Goal: Navigation & Orientation: Find specific page/section

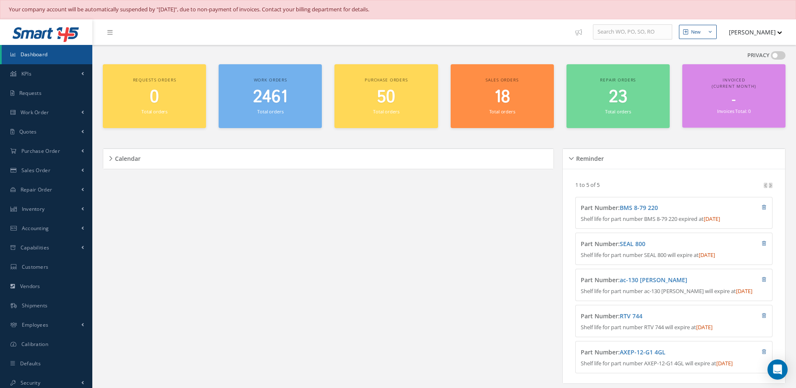
click at [263, 102] on span "2461" at bounding box center [270, 97] width 34 height 24
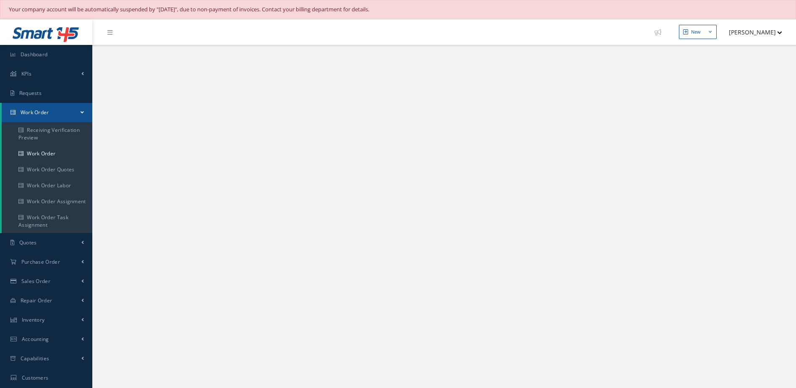
select select "25"
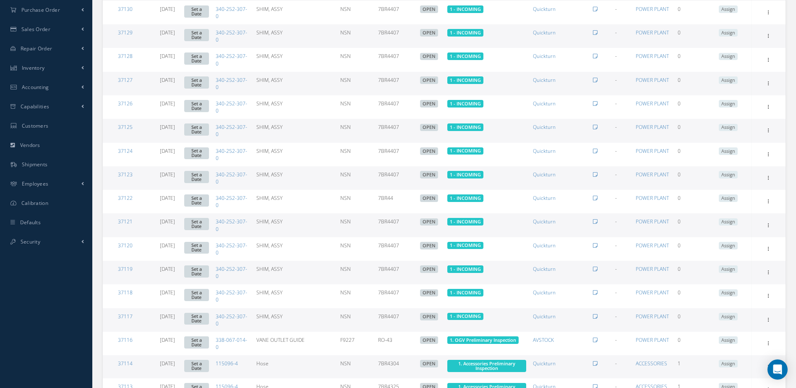
scroll to position [423, 0]
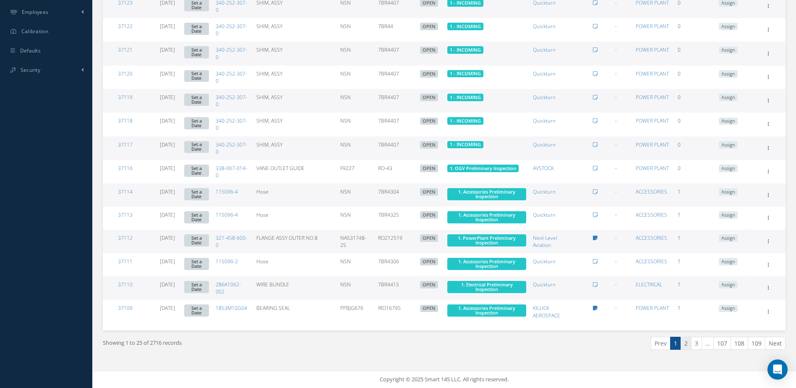
click at [687, 344] on link "2" at bounding box center [686, 343] width 11 height 13
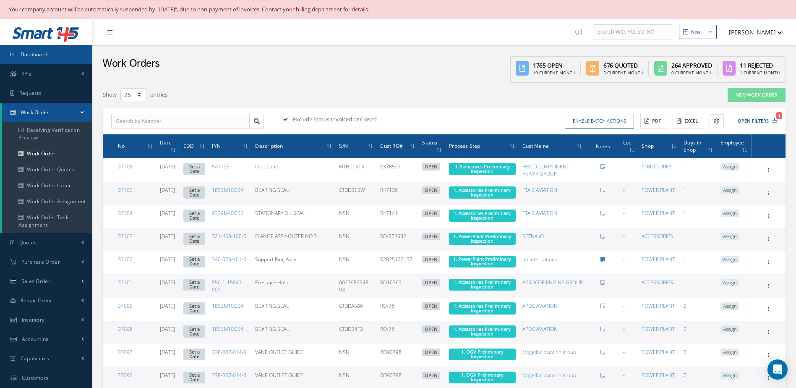
click at [52, 55] on link "Dashboard" at bounding box center [46, 54] width 92 height 19
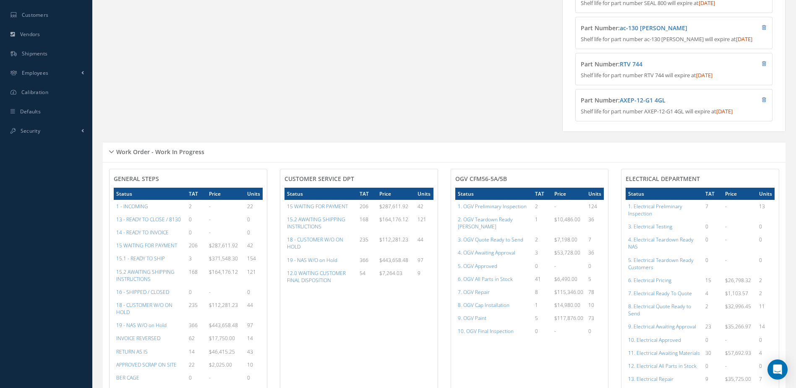
scroll to position [504, 0]
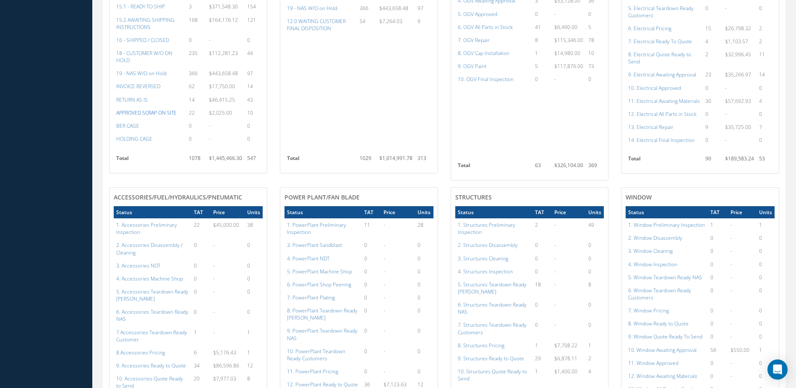
click at [141, 116] on a=31&excludeInternalCustomer=false&excludeInvoicedOrClosed=true&&filtersHidded"] "APPROVED SCRAP ON SITE" at bounding box center [146, 112] width 60 height 7
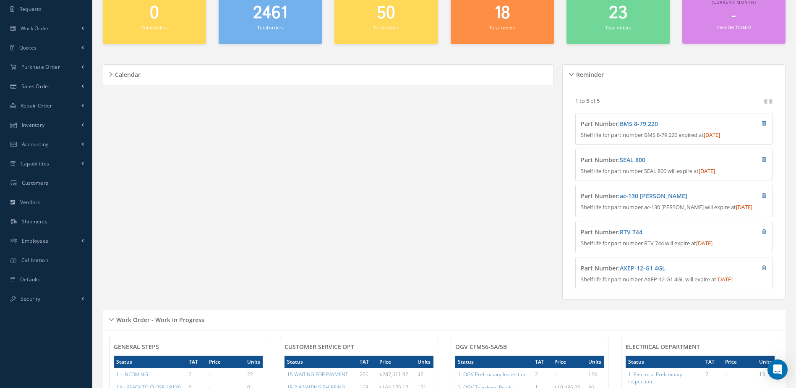
scroll to position [0, 0]
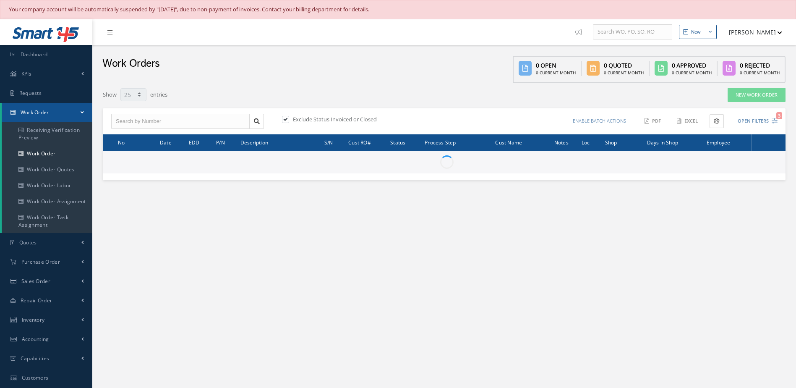
select select "25"
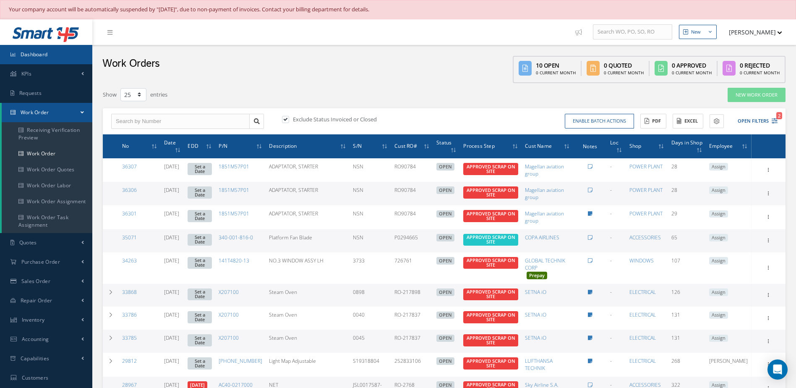
click at [79, 57] on link "Dashboard" at bounding box center [46, 54] width 92 height 19
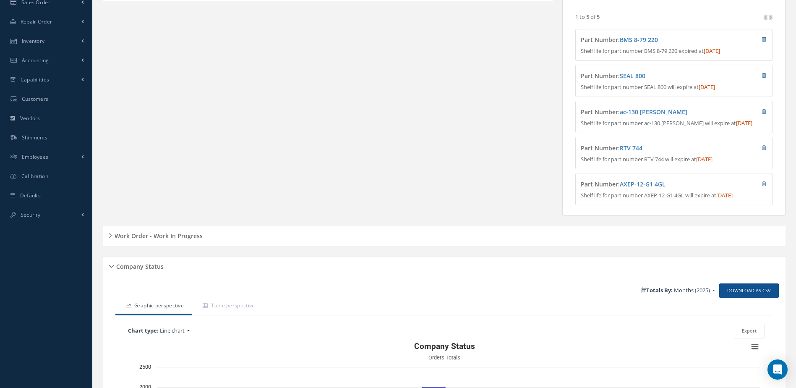
scroll to position [252, 0]
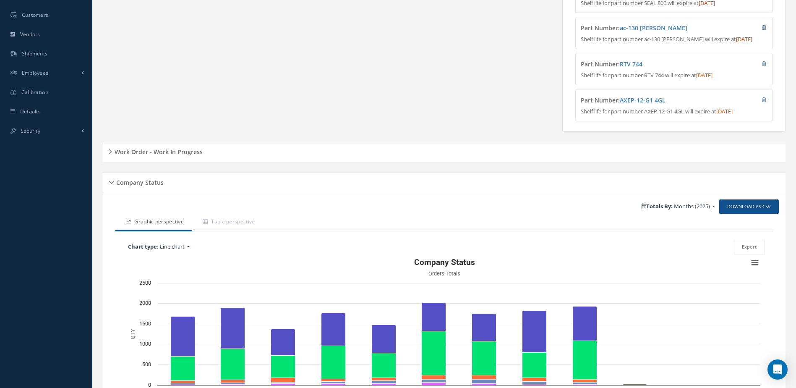
click at [180, 156] on h5 "Work Order - Work In Progress" at bounding box center [157, 151] width 91 height 10
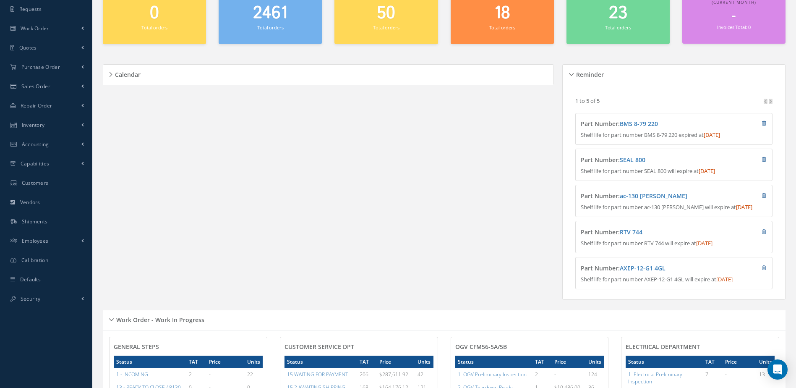
scroll to position [0, 0]
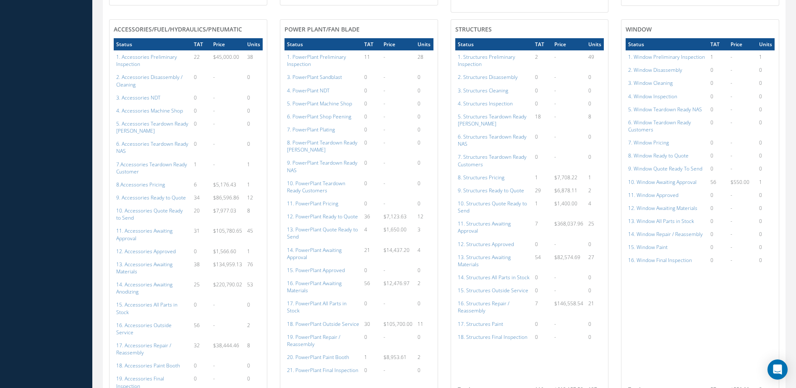
scroll to position [713, 0]
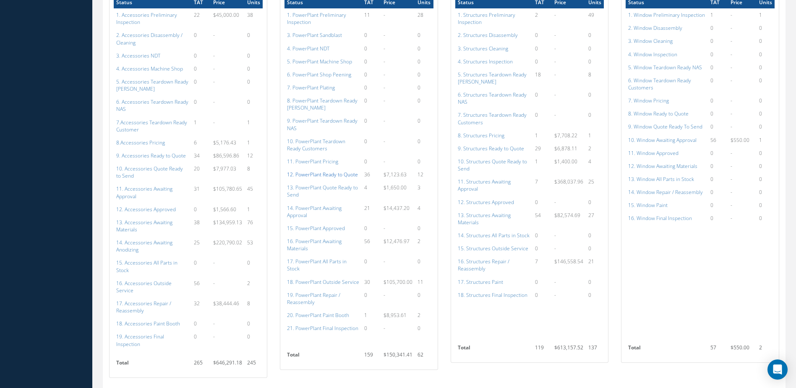
click at [332, 173] on a=131&excludeInternalCustomer=false&excludeInvoicedOrClosed=true&shop_id=15&filtersHidded"] "12. PowerPlant Ready to Quote" at bounding box center [322, 174] width 71 height 7
click at [149, 154] on a=109&excludeInternalCustomer=false&excludeInvoicedOrClosed=true&shop_id=14&filtersHidded"] "9. Accessories Ready to Quote" at bounding box center [151, 155] width 70 height 7
click at [507, 150] on a=149&excludeInternalCustomer=false&excludeInvoicedOrClosed=true&shop_id=3&filtersHidded"] "9. Structures Ready to Quote" at bounding box center [491, 148] width 66 height 7
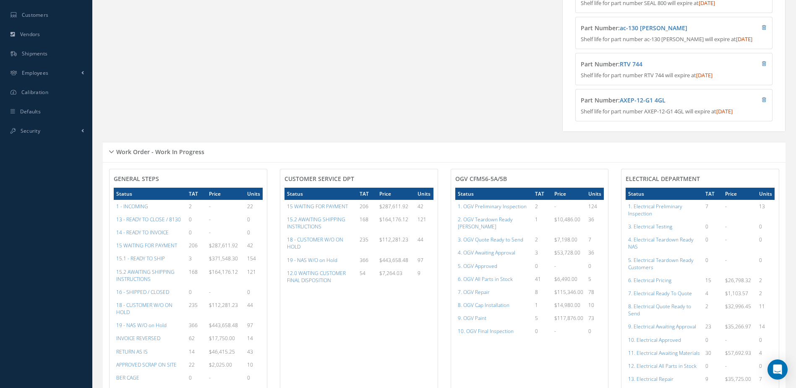
scroll to position [0, 0]
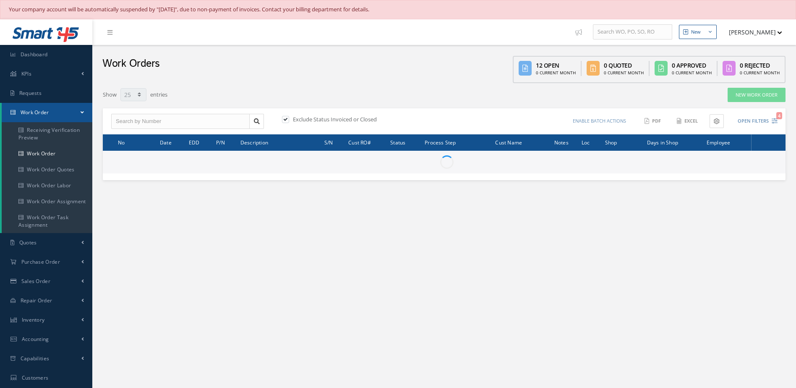
select select "25"
